Goal: Check status: Check status

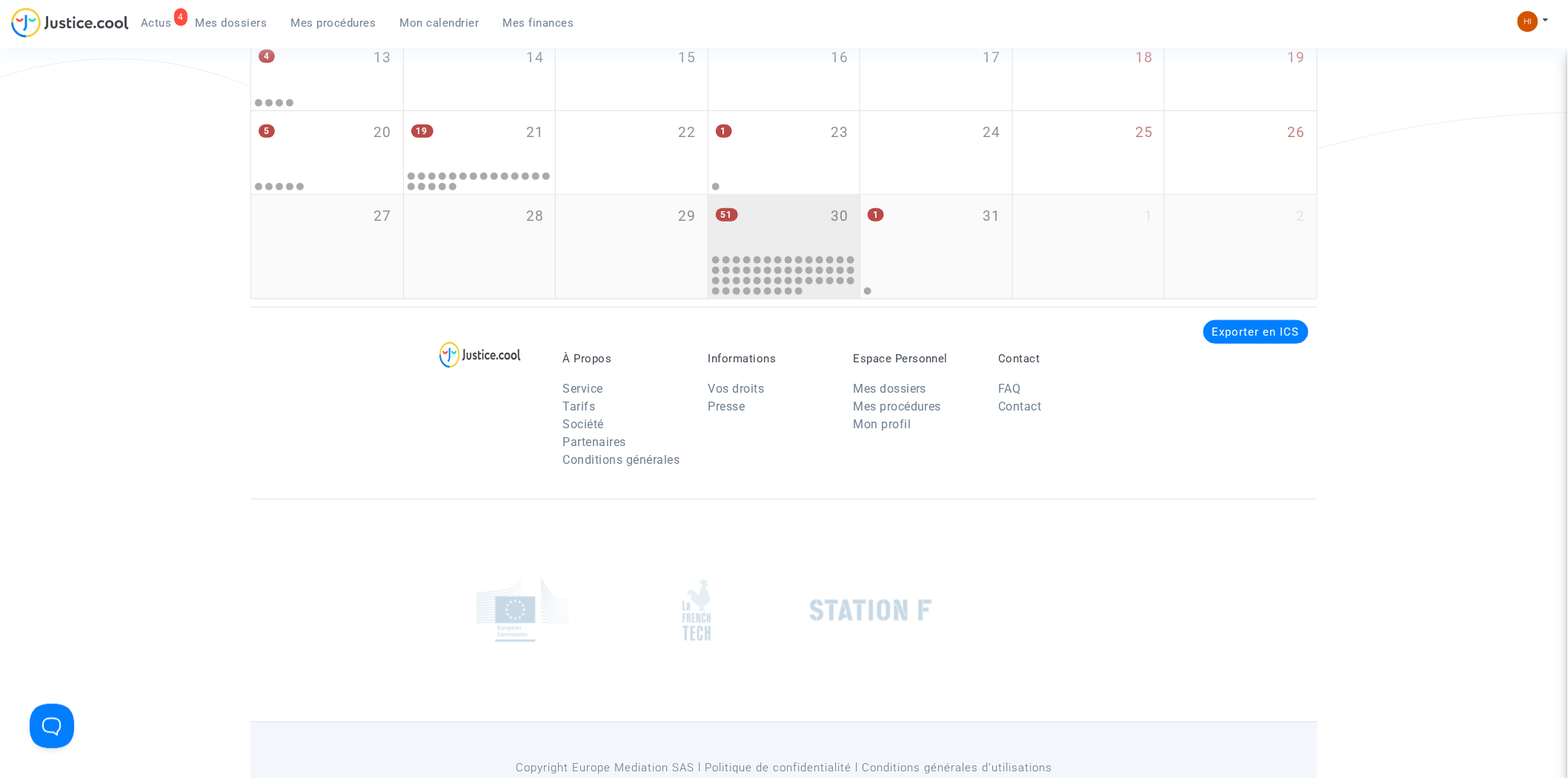
scroll to position [412, 0]
click at [800, 220] on div "51 30" at bounding box center [784, 223] width 152 height 58
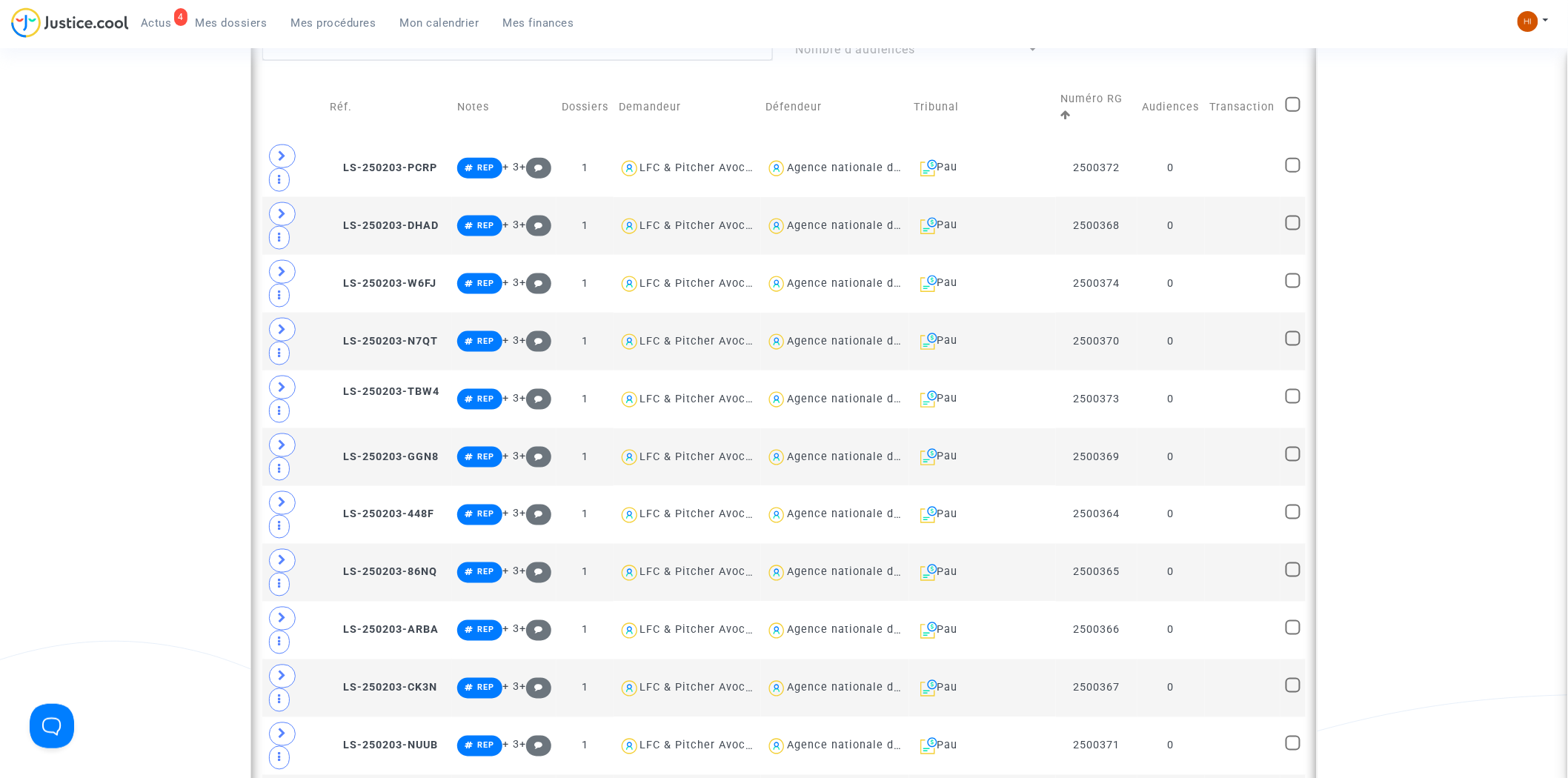
scroll to position [823, 0]
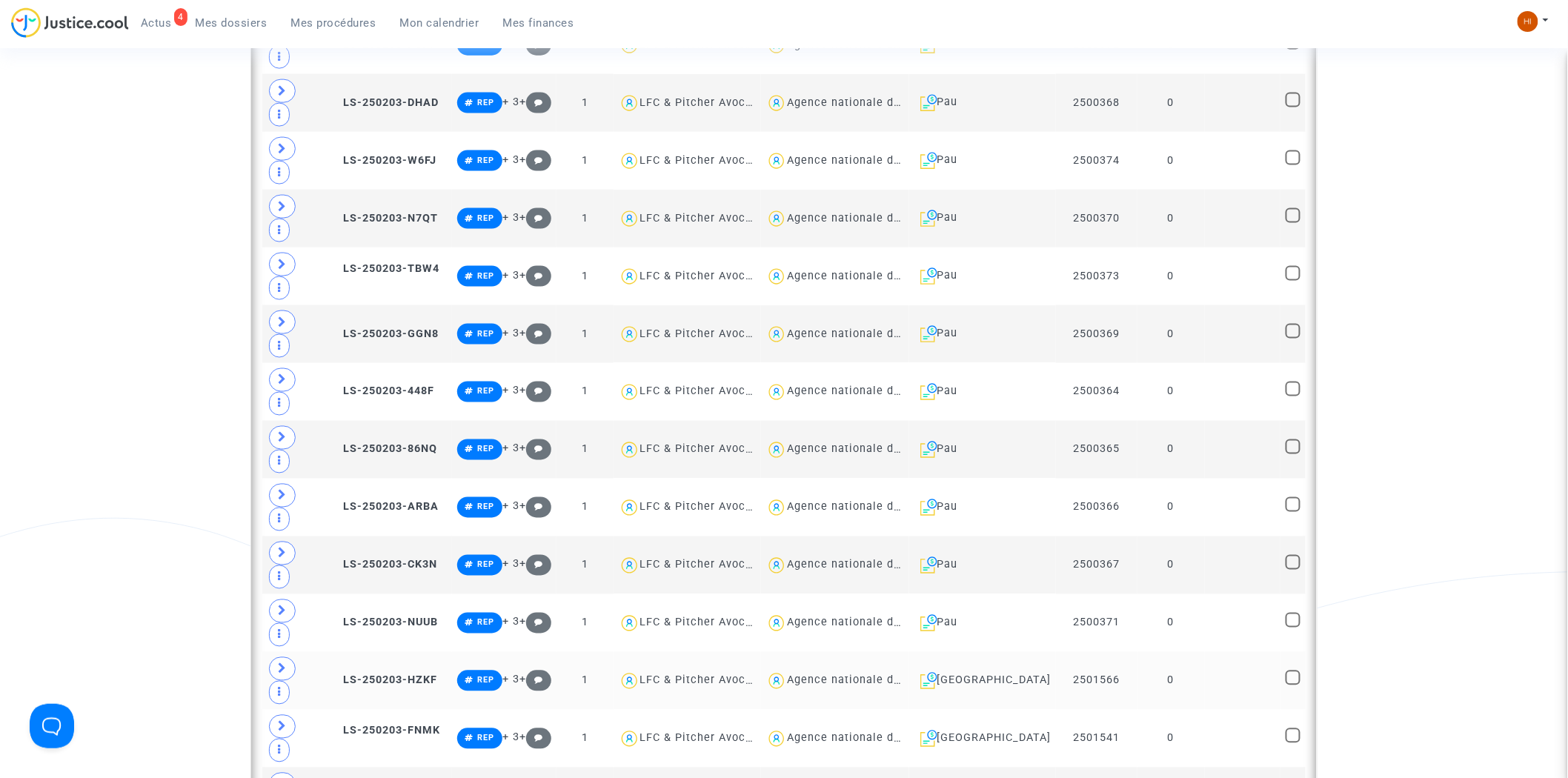
click at [1179, 652] on td "0" at bounding box center [1171, 680] width 67 height 58
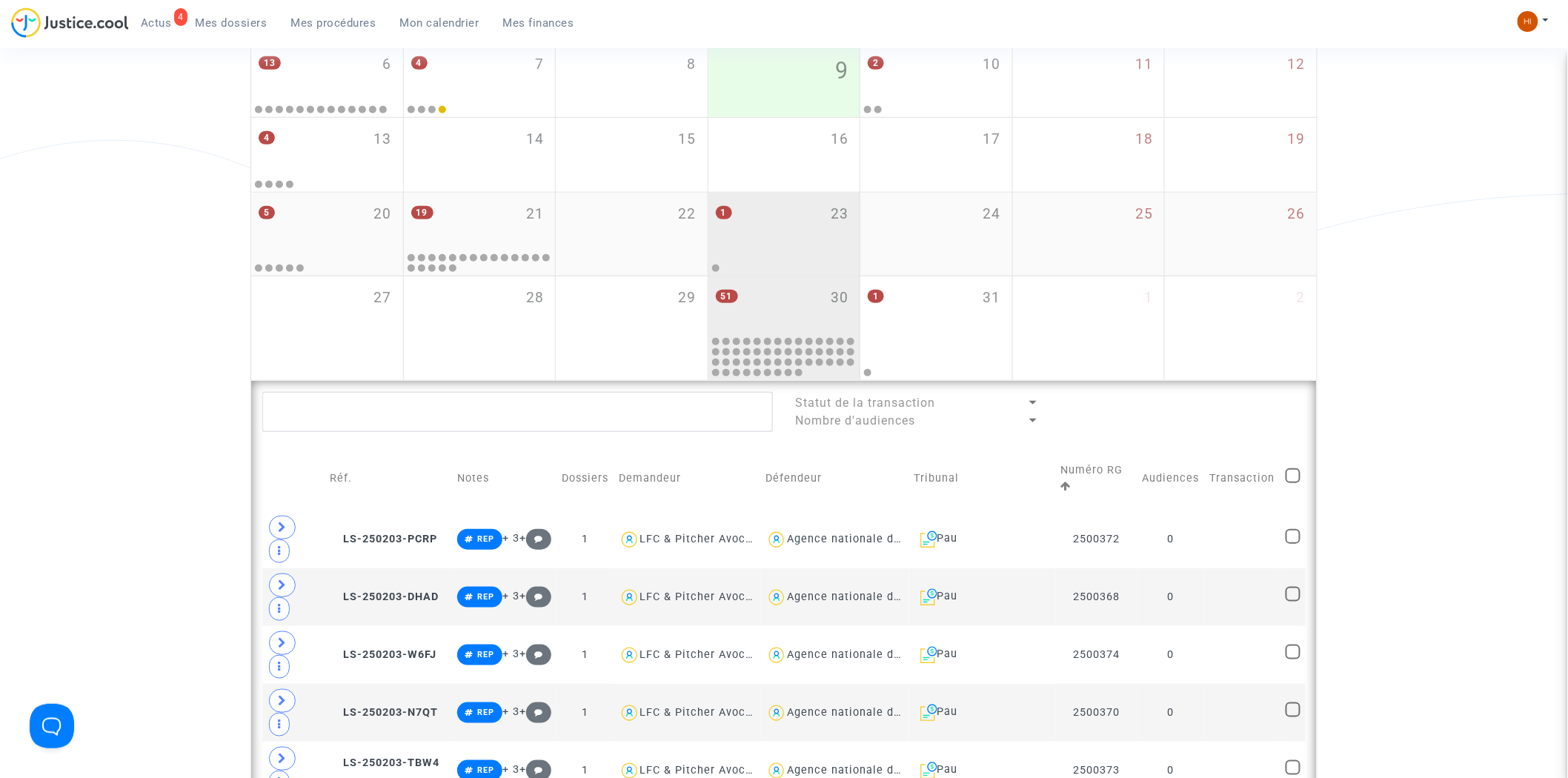
scroll to position [0, 0]
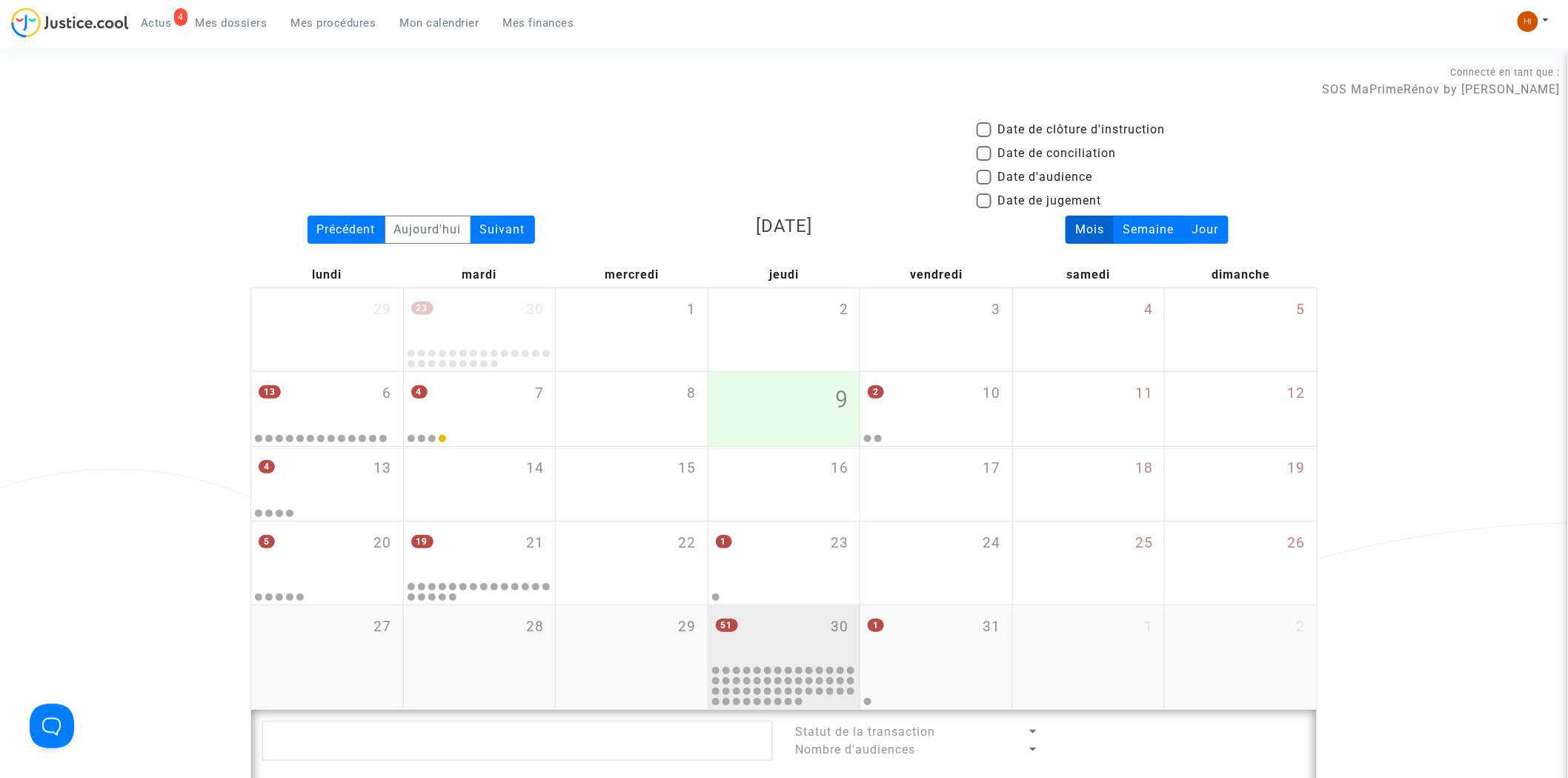
click at [784, 625] on div "51 30" at bounding box center [784, 633] width 152 height 58
